Goal: Information Seeking & Learning: Learn about a topic

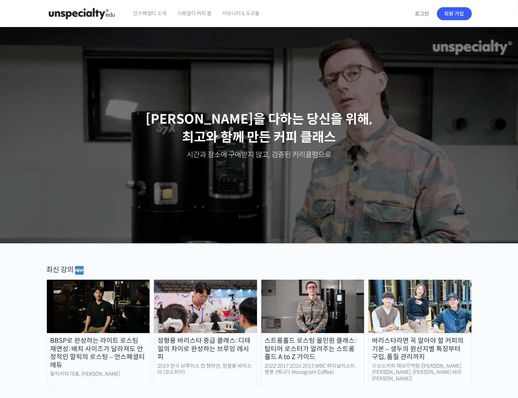
click at [169, 16] on link "언스페셜티 소개" at bounding box center [150, 13] width 40 height 27
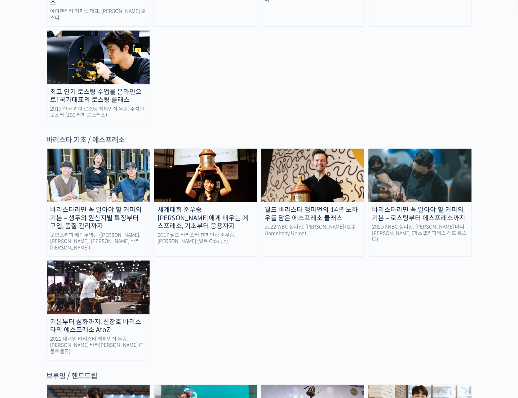
scroll to position [894, 0]
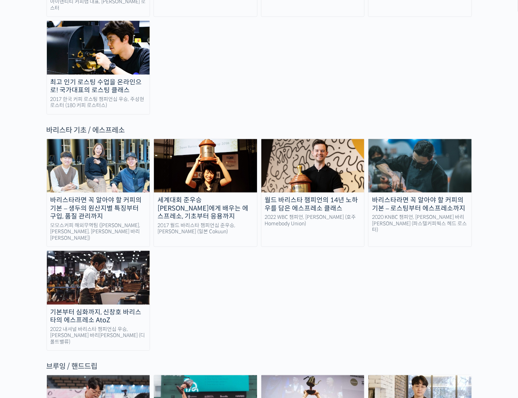
click at [142, 251] on img at bounding box center [98, 277] width 103 height 53
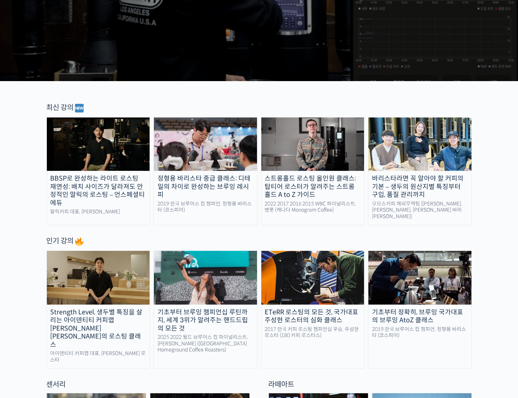
scroll to position [169, 0]
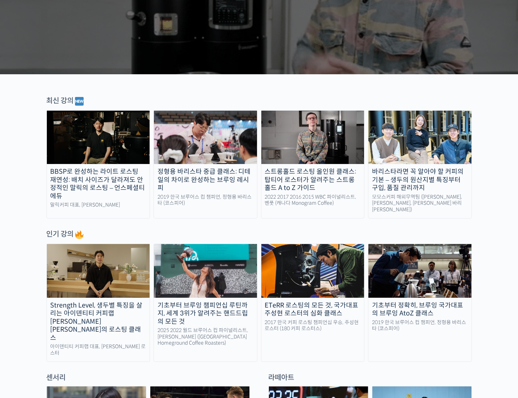
click at [428, 153] on img at bounding box center [419, 137] width 103 height 53
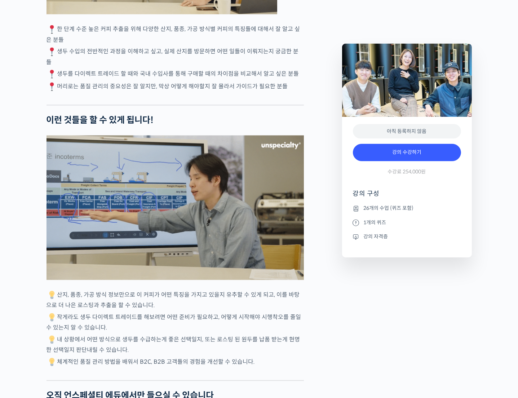
scroll to position [1754, 0]
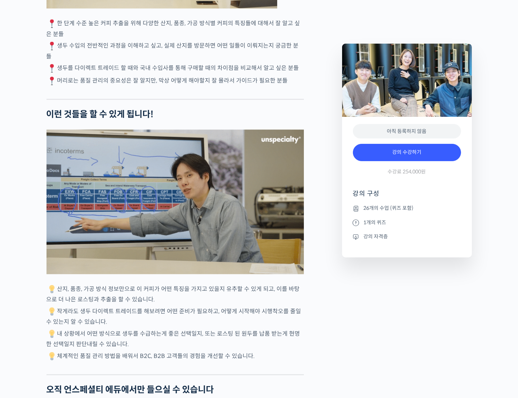
drag, startPoint x: 397, startPoint y: 311, endPoint x: 399, endPoint y: 351, distance: 40.1
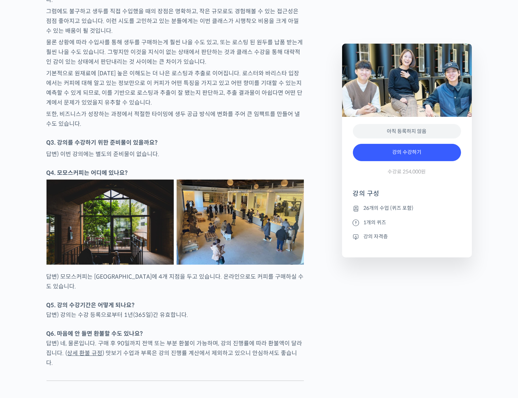
scroll to position [3154, 0]
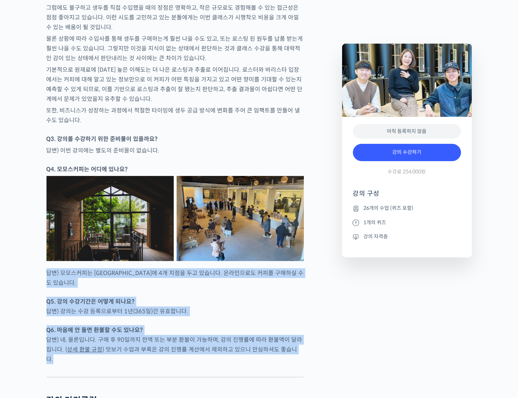
drag, startPoint x: 328, startPoint y: 332, endPoint x: 40, endPoint y: 249, distance: 299.5
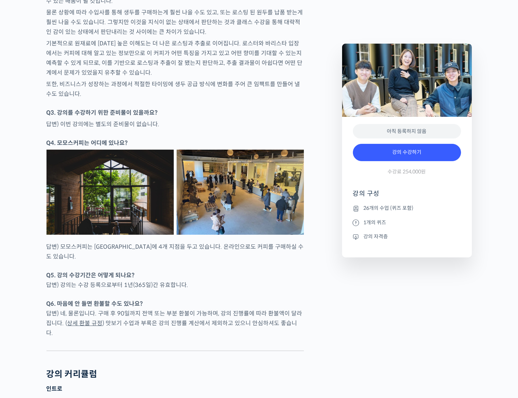
scroll to position [3188, 0]
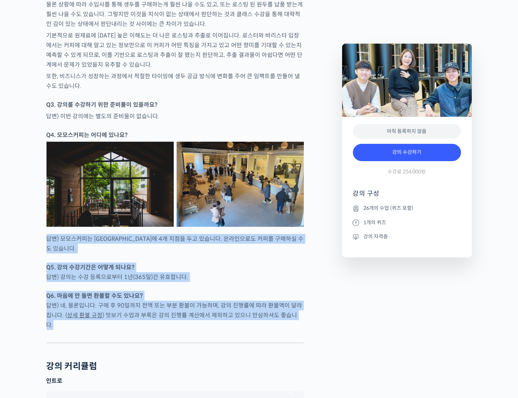
drag, startPoint x: 321, startPoint y: 296, endPoint x: 47, endPoint y: 221, distance: 284.0
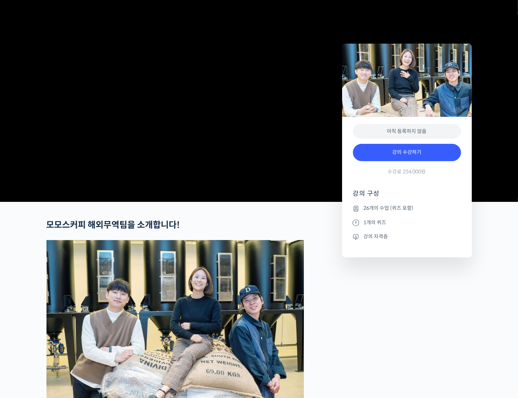
scroll to position [0, 0]
